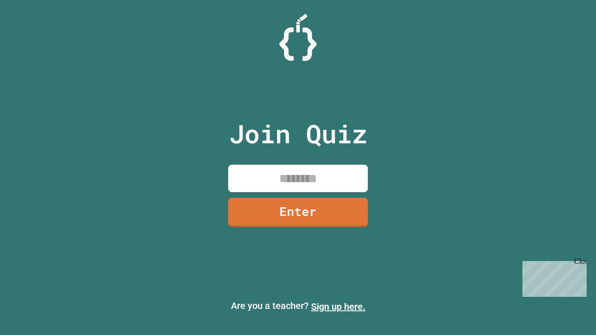
click at [338, 307] on link "Sign up here." at bounding box center [338, 306] width 54 height 11
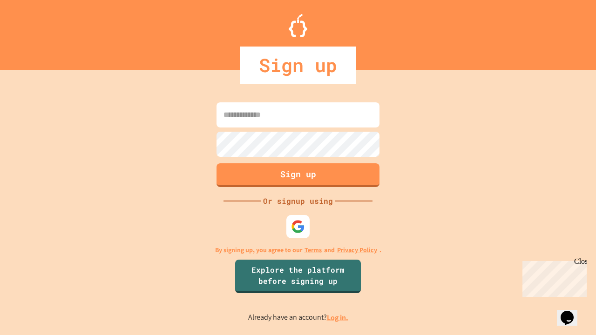
click at [338, 317] on link "Log in." at bounding box center [337, 318] width 21 height 10
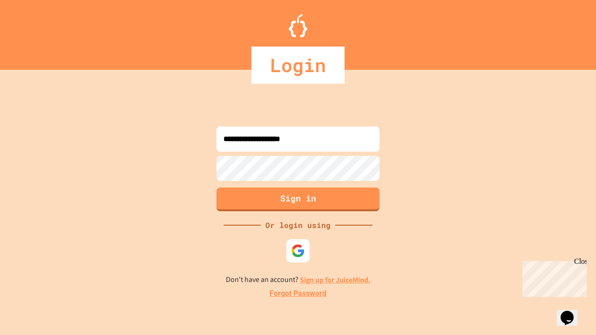
type input "**********"
